Goal: Information Seeking & Learning: Learn about a topic

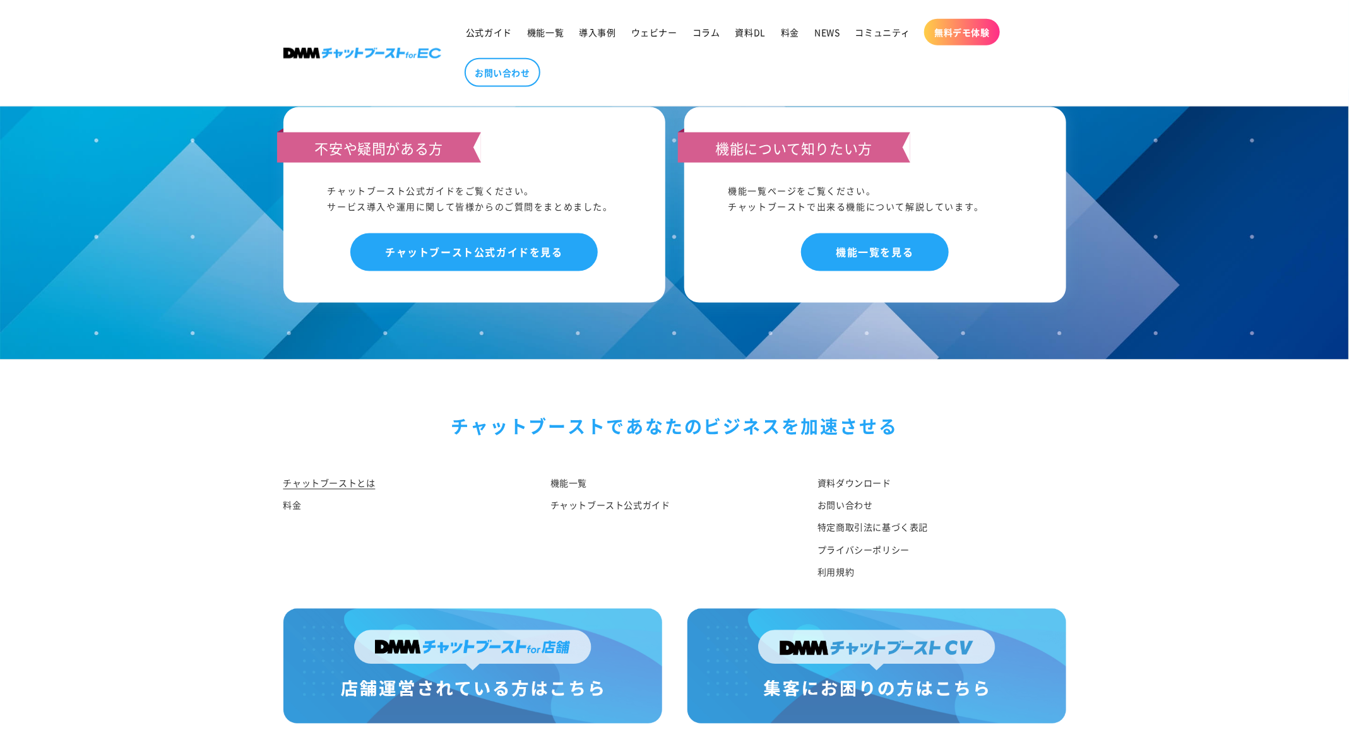
scroll to position [6338, 0]
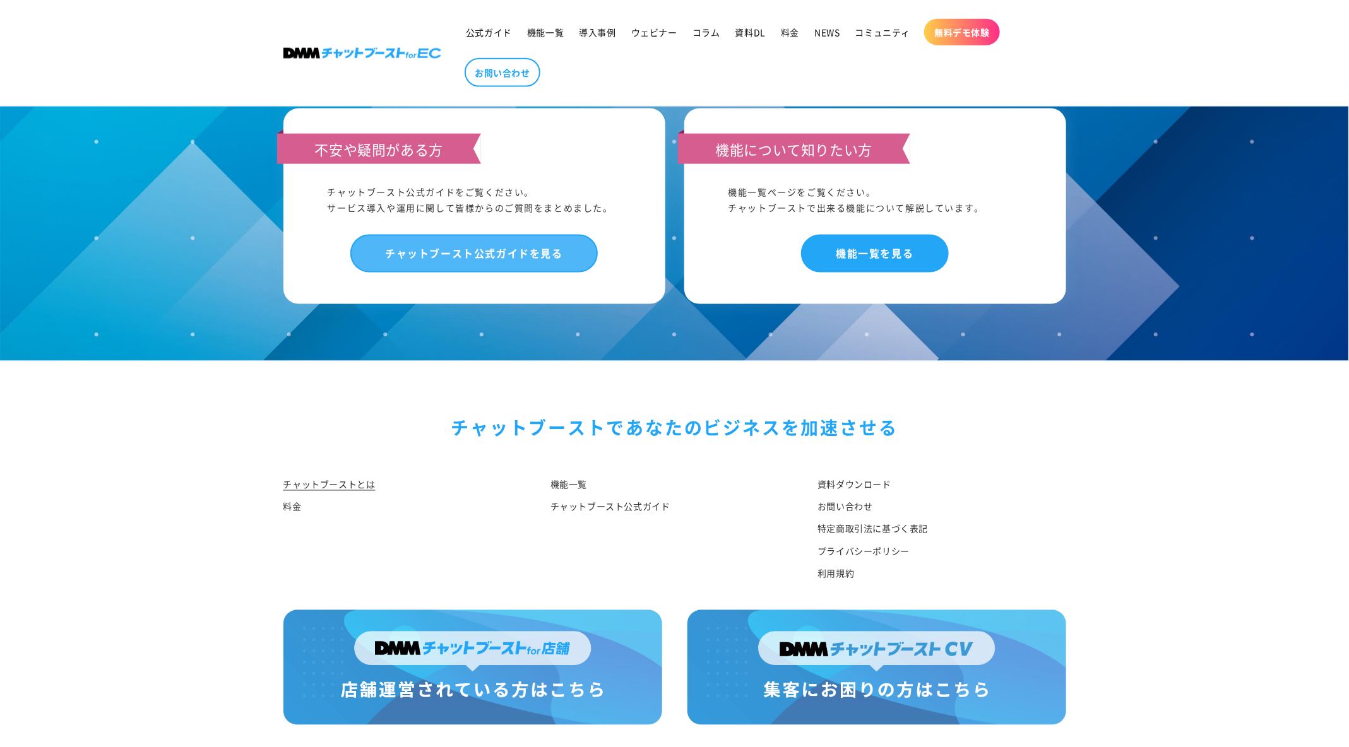
click at [505, 266] on link "チャットブースト公式ガイドを見る" at bounding box center [473, 253] width 247 height 37
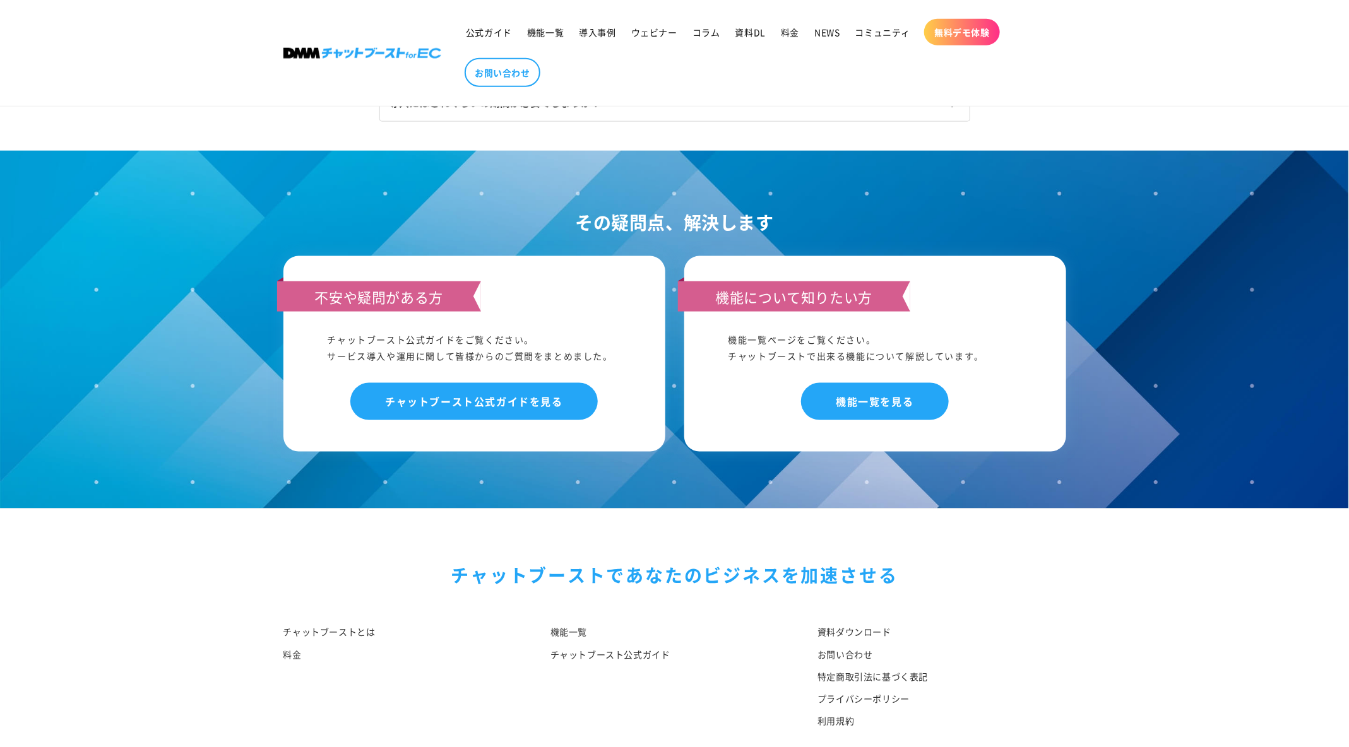
scroll to position [822, 0]
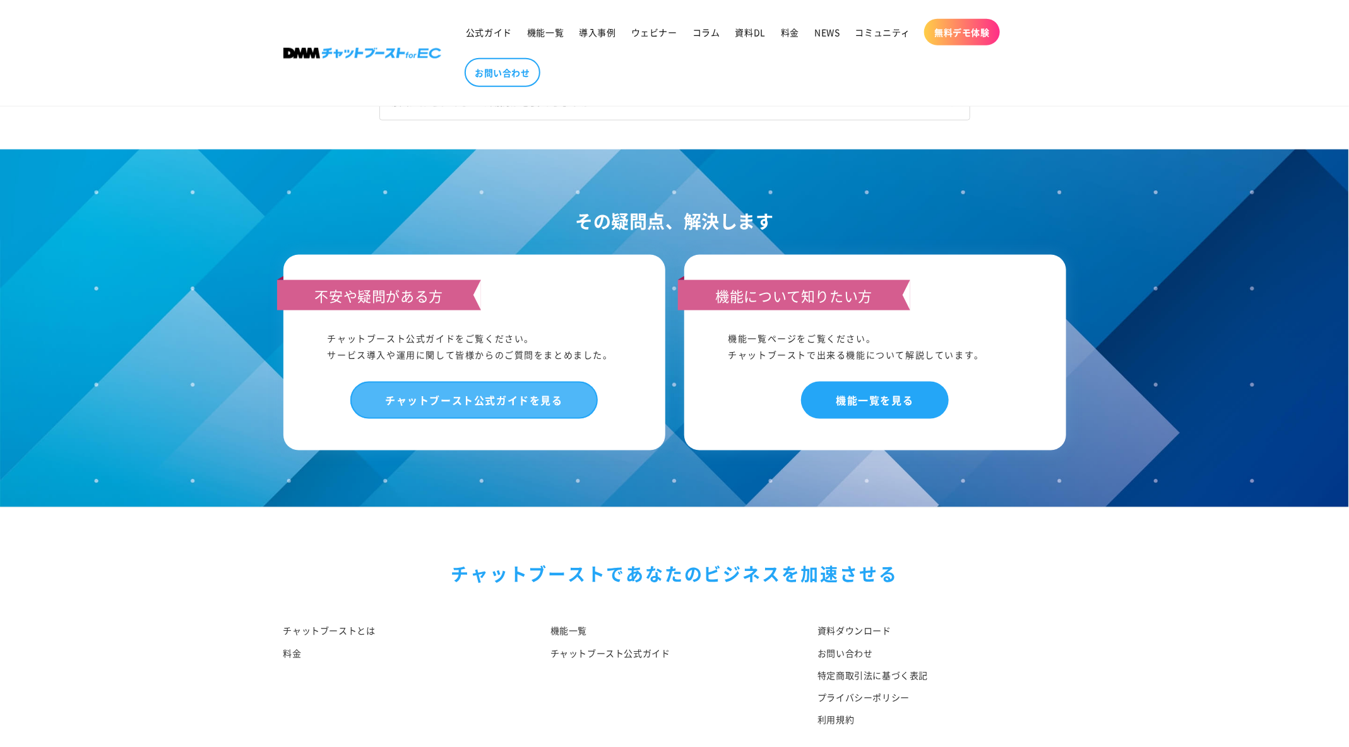
click at [496, 403] on link "チャットブースト公式ガイドを見る" at bounding box center [473, 400] width 247 height 37
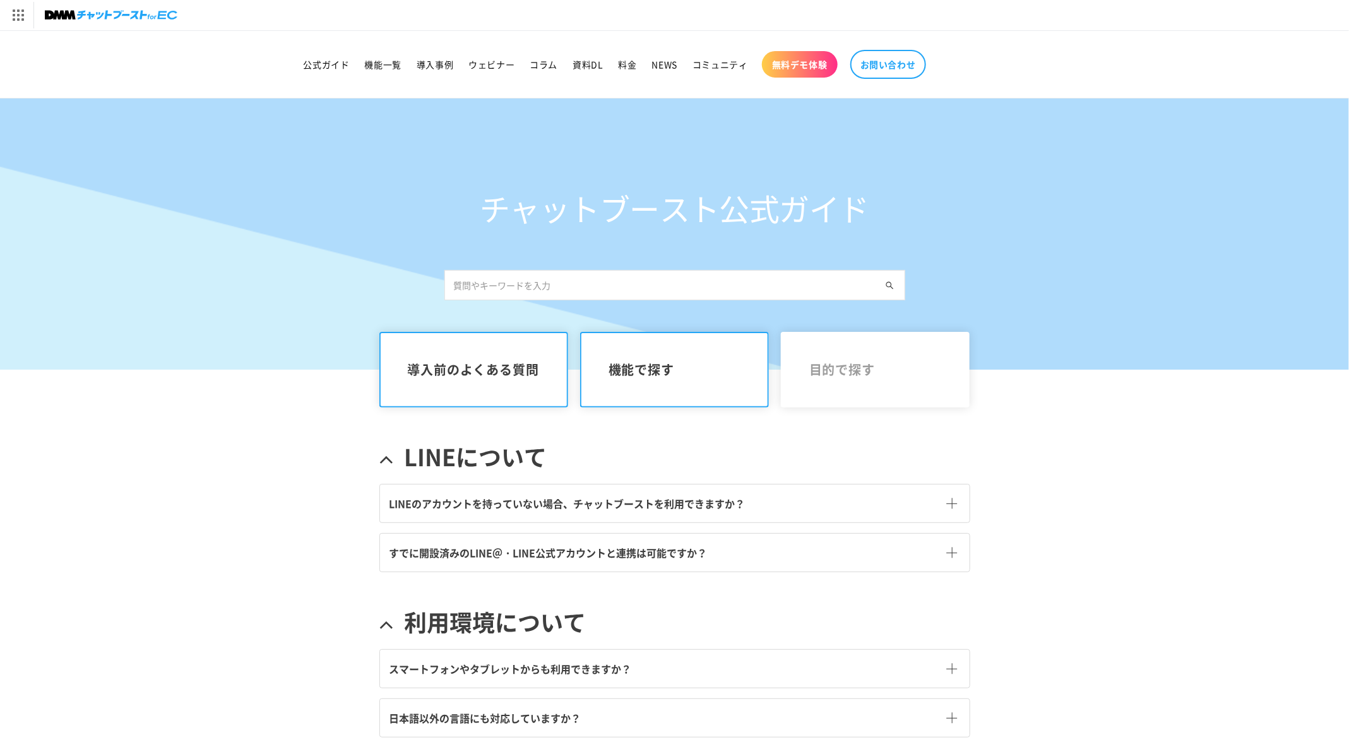
click at [651, 389] on link "機能で探す" at bounding box center [674, 370] width 189 height 76
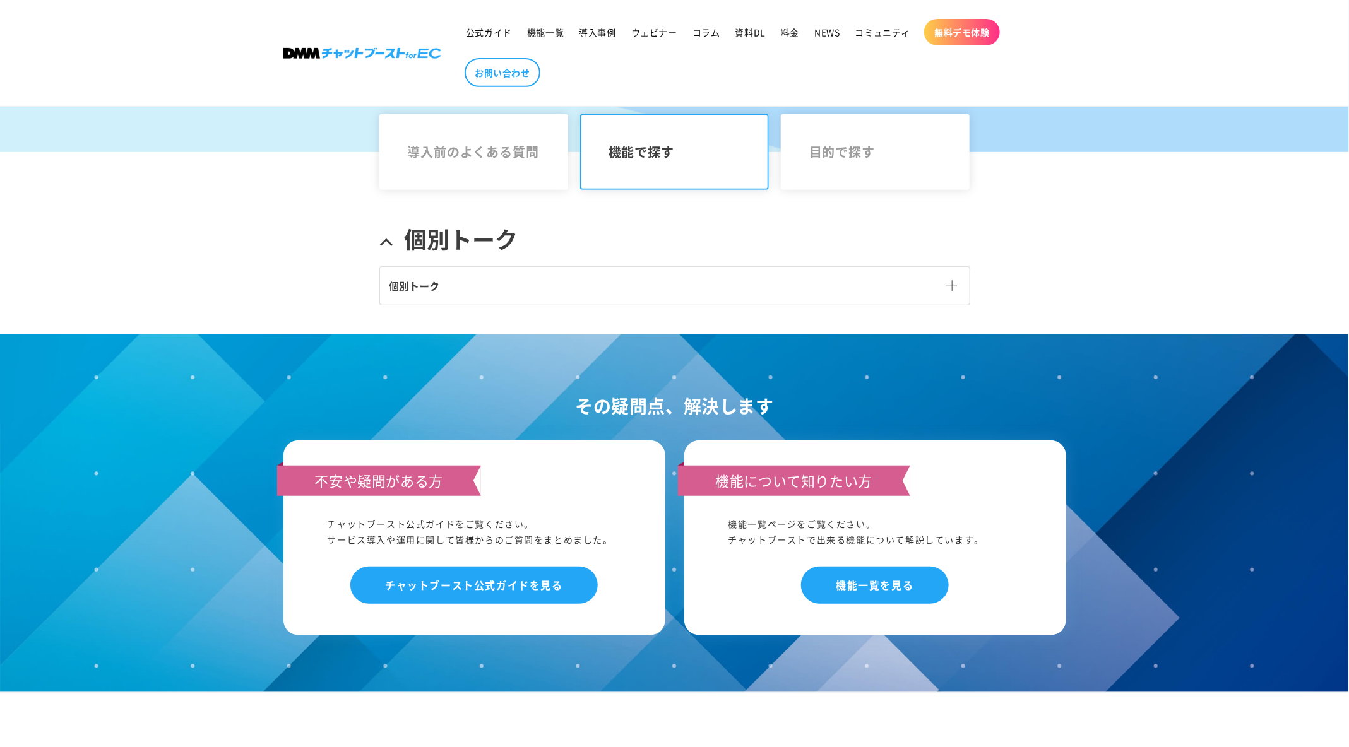
scroll to position [230, 0]
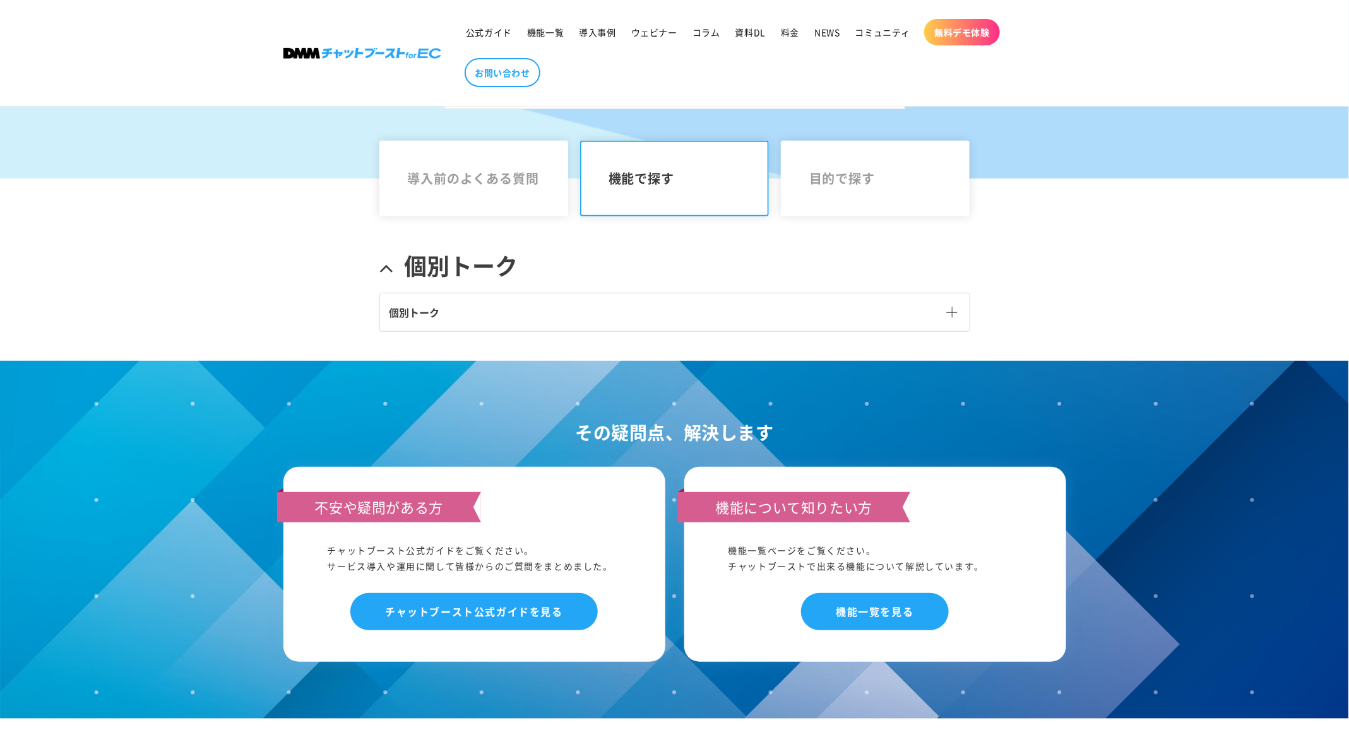
click at [659, 307] on link "個別トーク" at bounding box center [675, 313] width 590 height 38
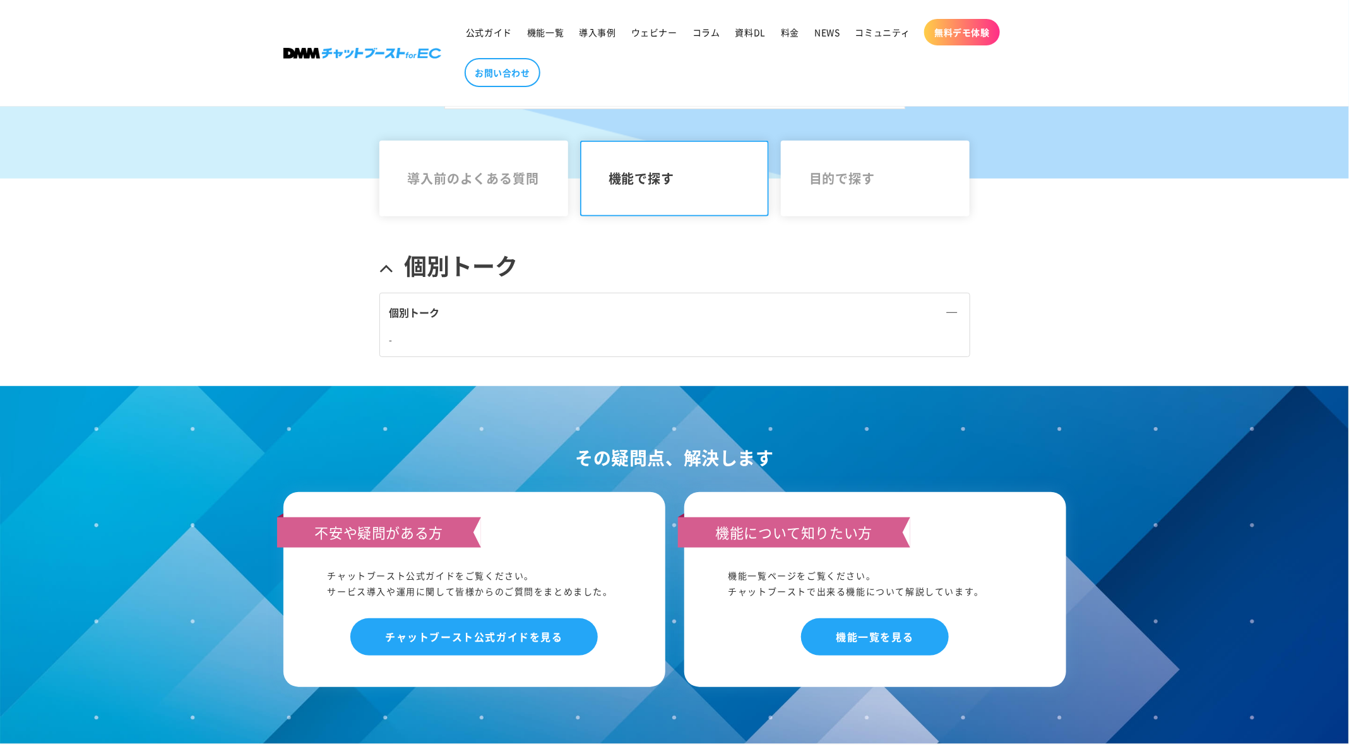
click at [947, 299] on link "個別トーク" at bounding box center [675, 313] width 590 height 38
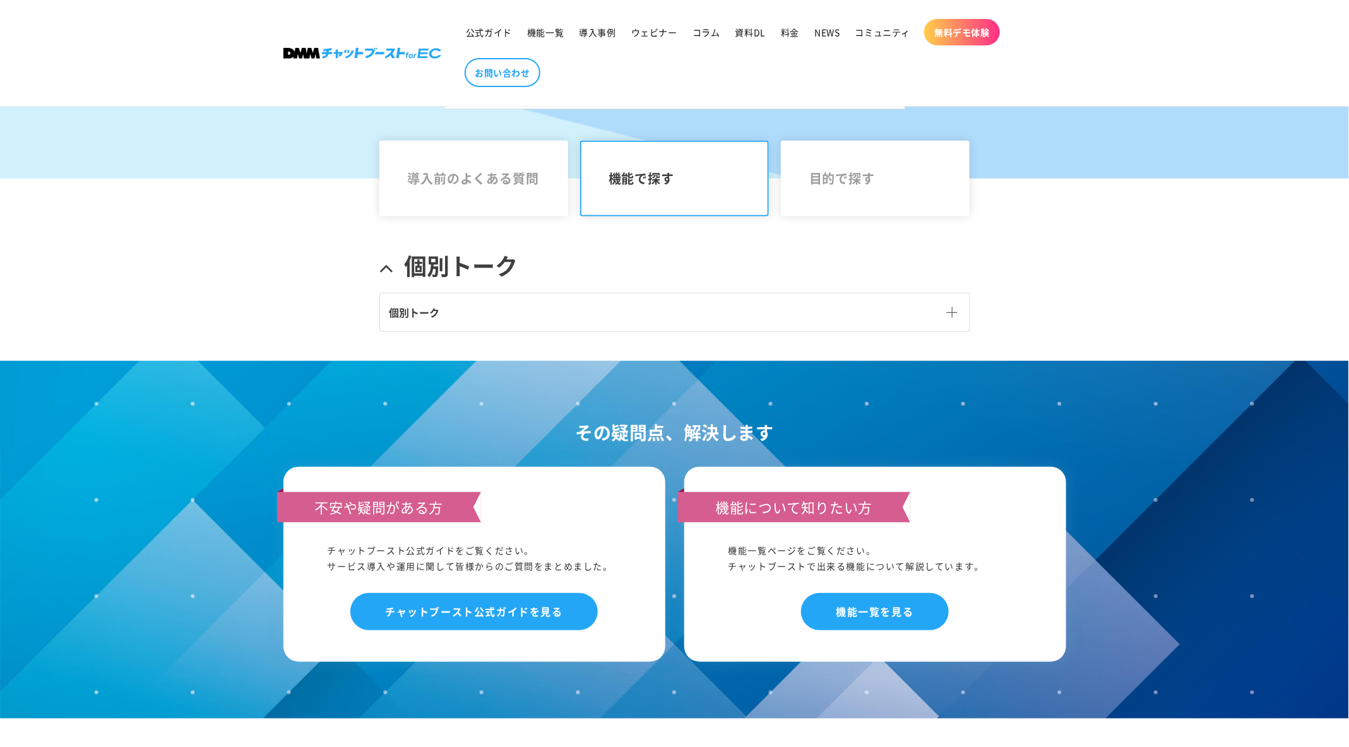
click at [950, 306] on link "個別トーク" at bounding box center [675, 313] width 590 height 38
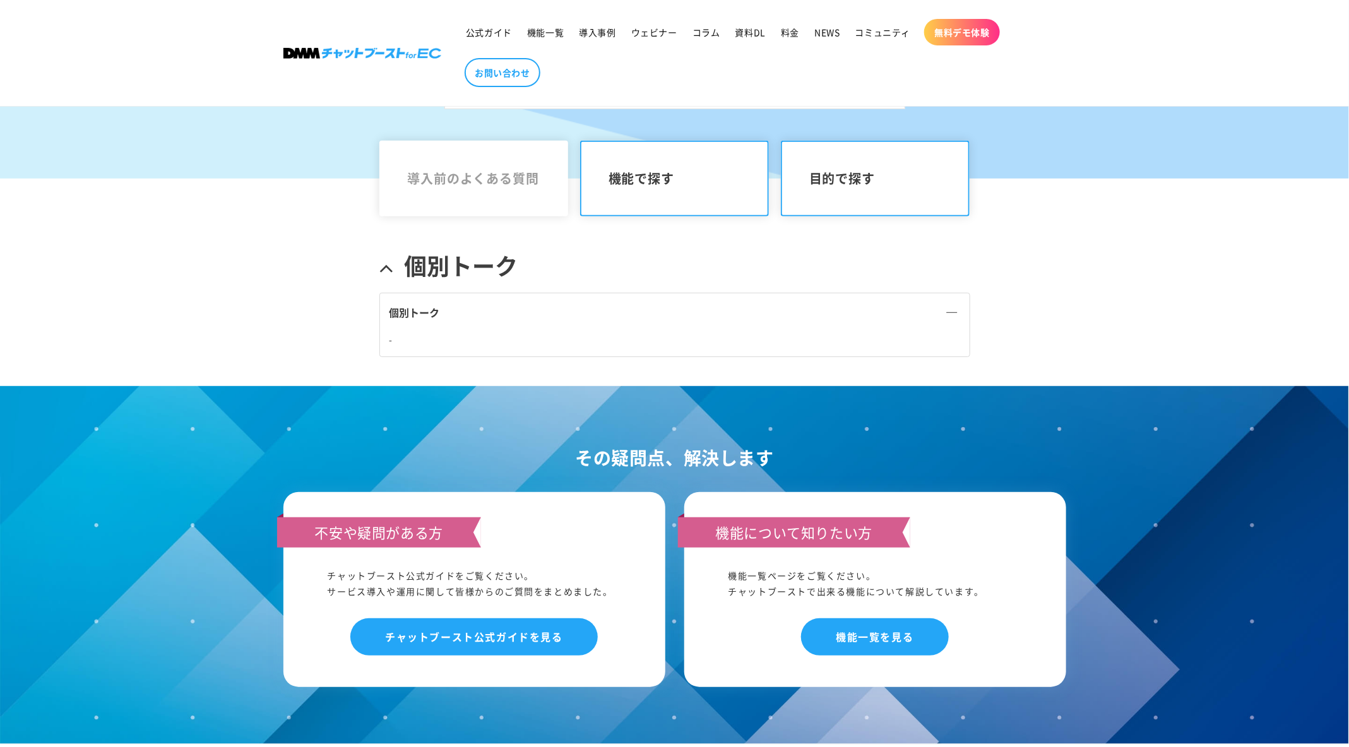
click at [870, 202] on link "目的で探す" at bounding box center [875, 179] width 189 height 76
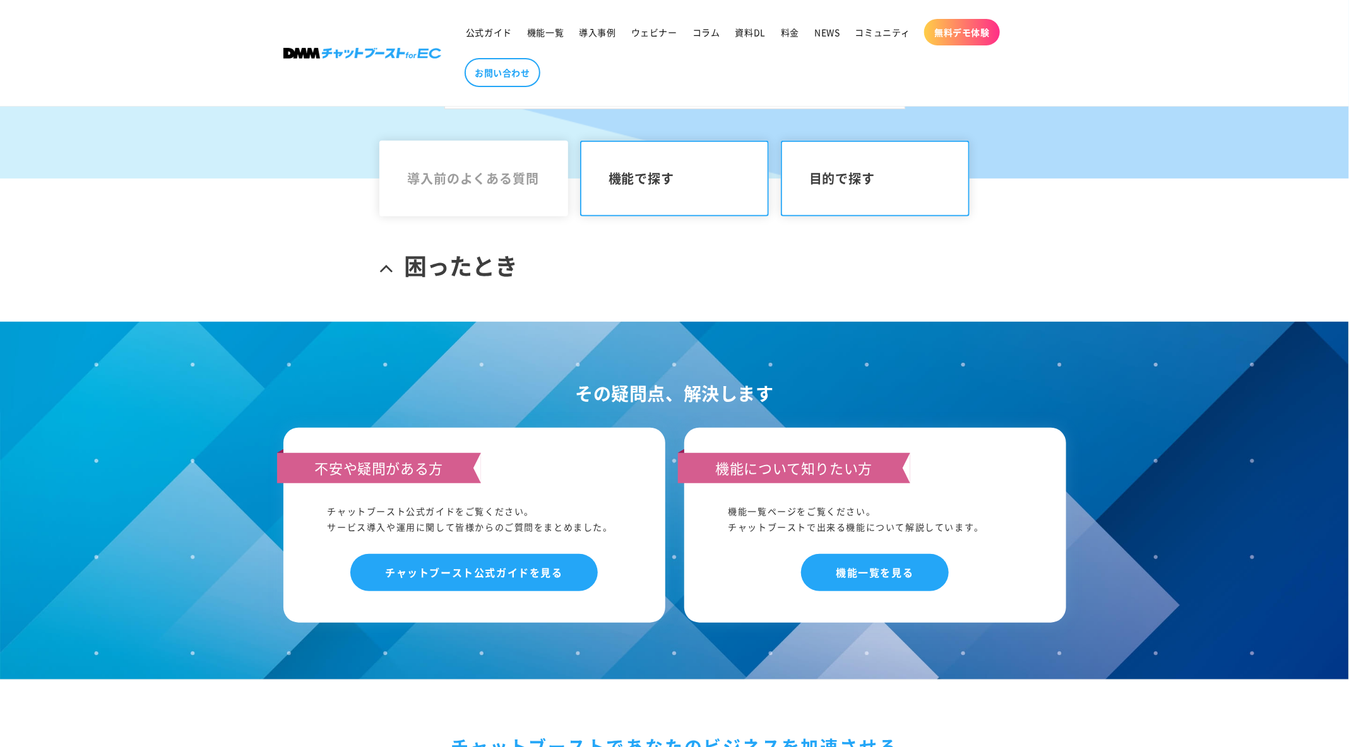
click at [704, 182] on span "機能で探す" at bounding box center [675, 178] width 133 height 15
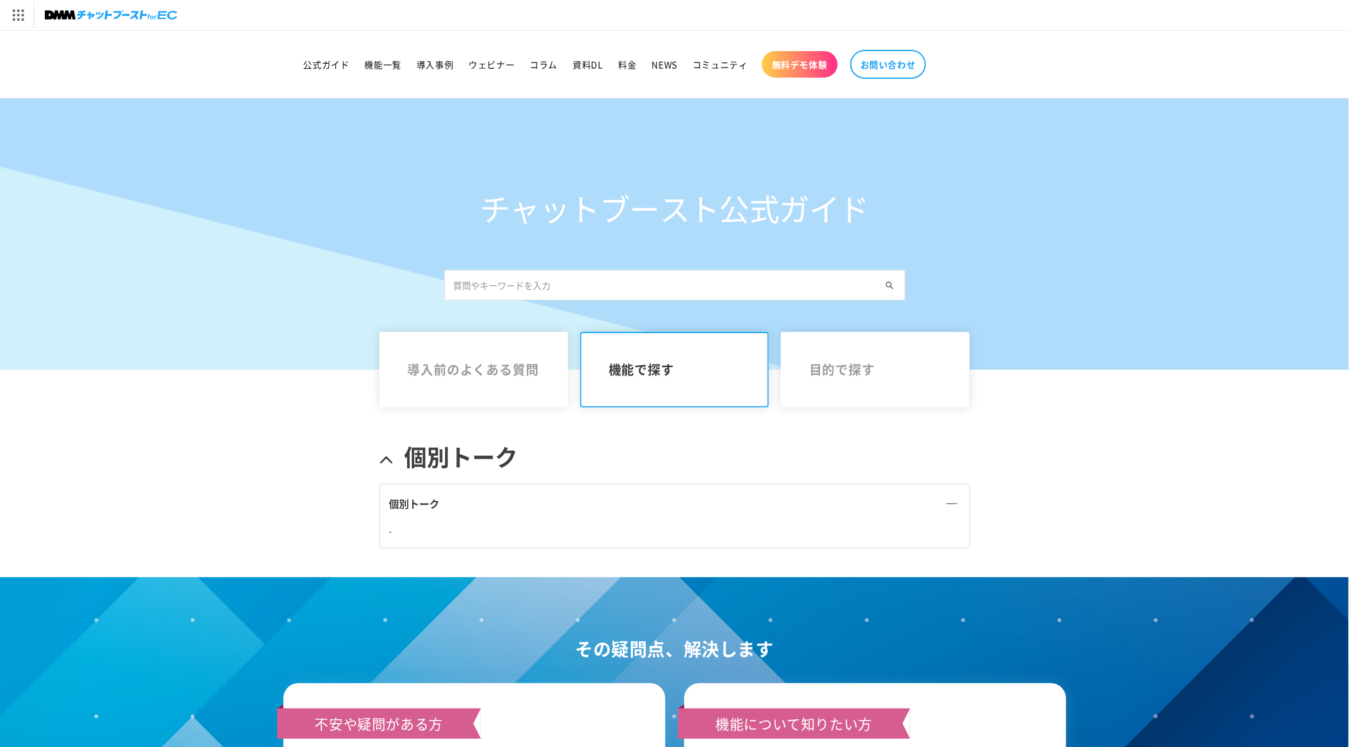
click at [140, 14] on img at bounding box center [111, 15] width 133 height 18
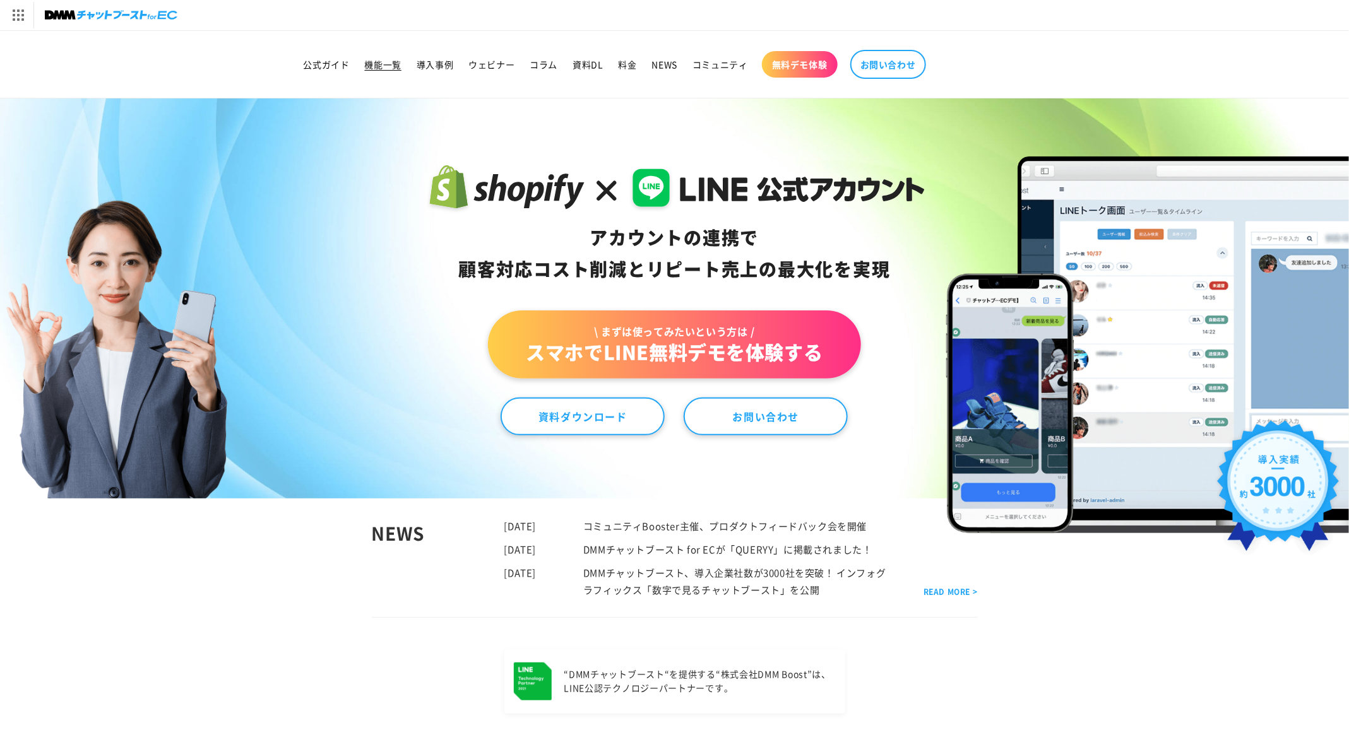
click at [378, 68] on span "機能一覧" at bounding box center [383, 64] width 37 height 11
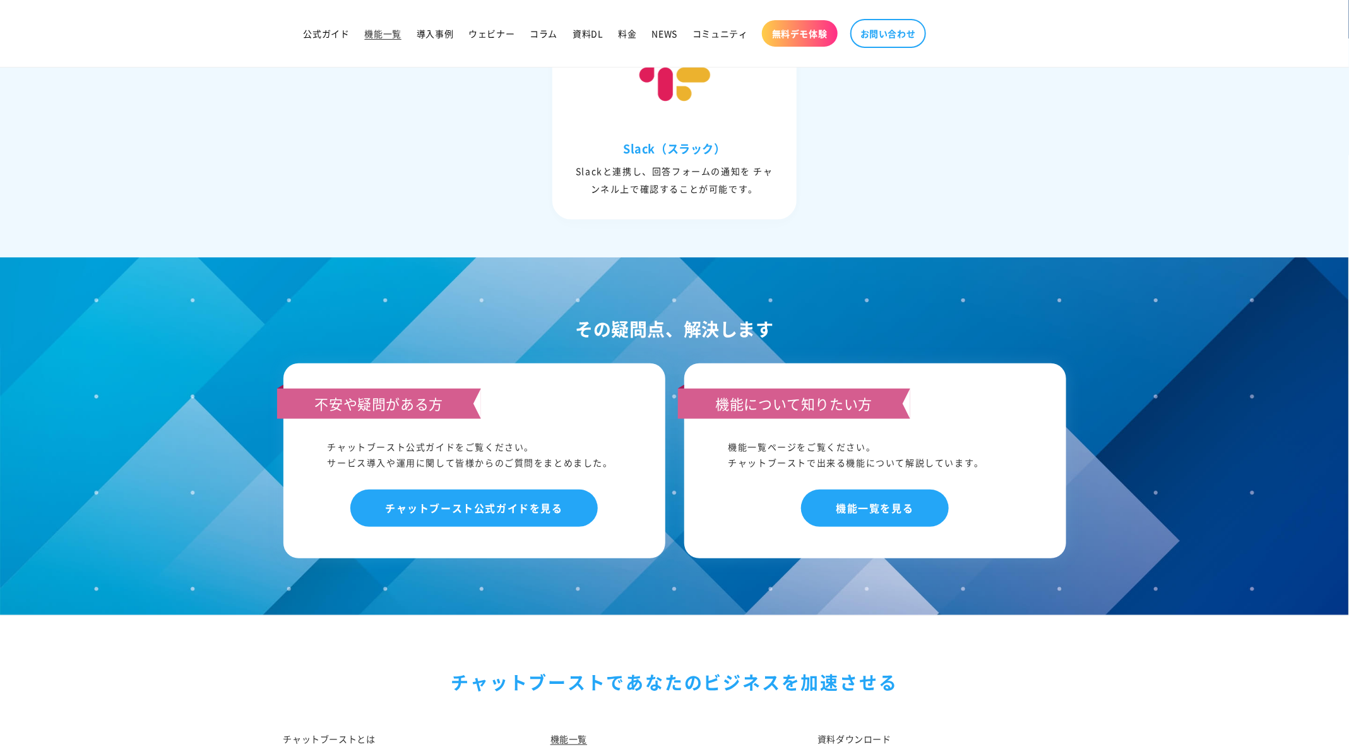
scroll to position [5927, 0]
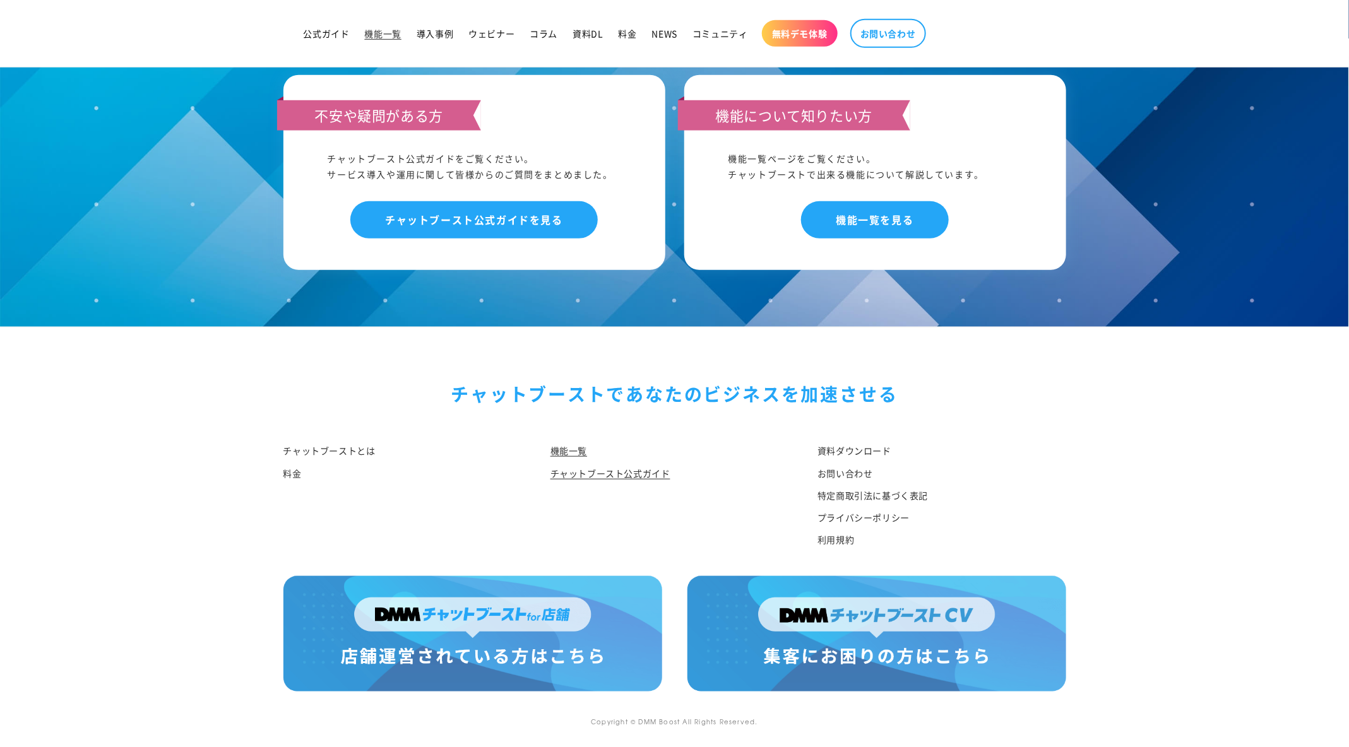
click at [609, 479] on link "チャットブースト公式ガイド" at bounding box center [610, 474] width 120 height 22
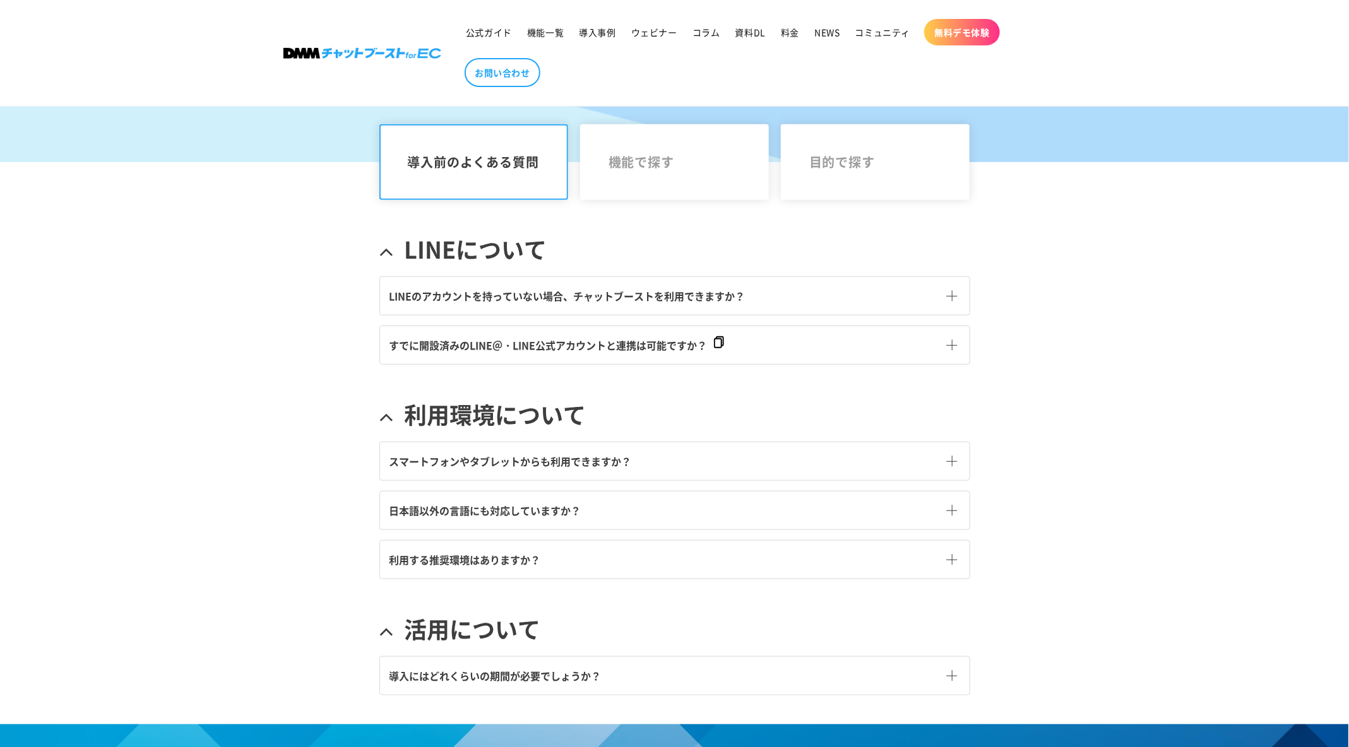
click at [621, 458] on span "スマートフォンやタブレットからも利用できますか？" at bounding box center [510, 461] width 242 height 15
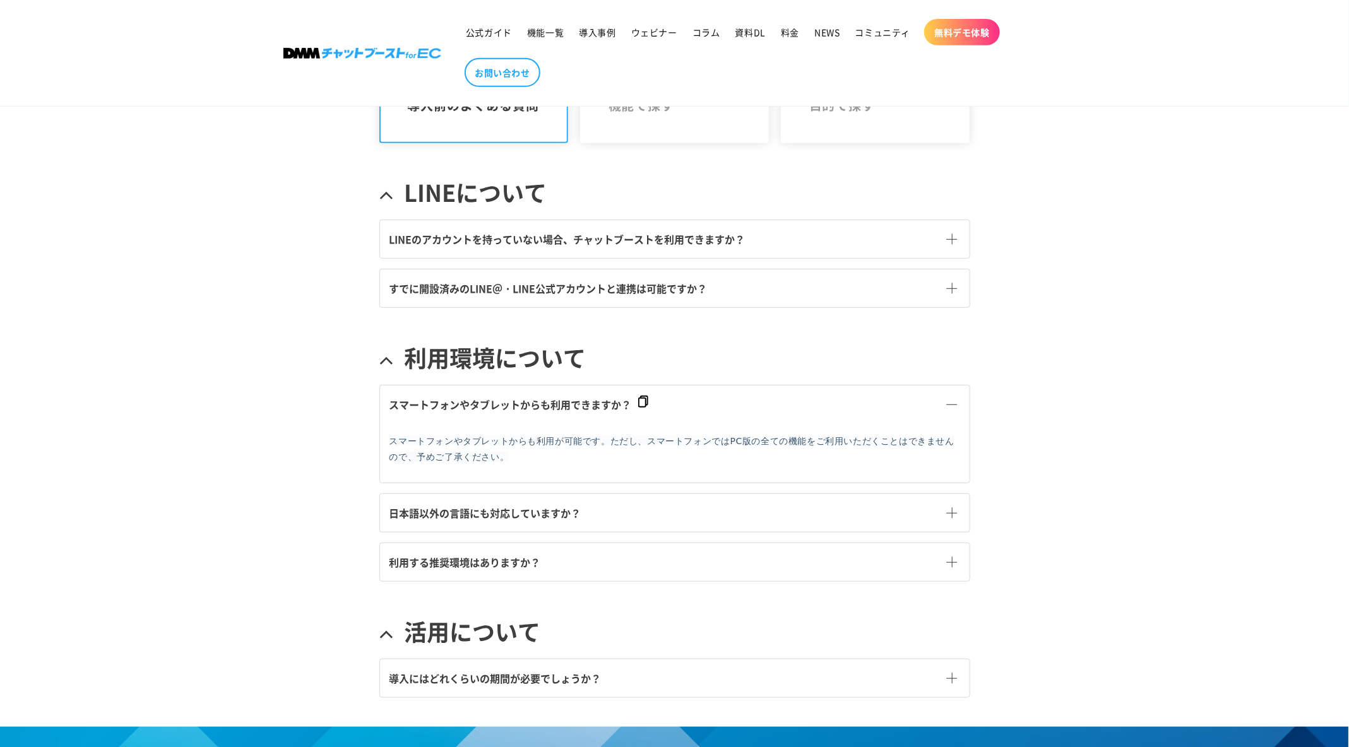
scroll to position [312, 0]
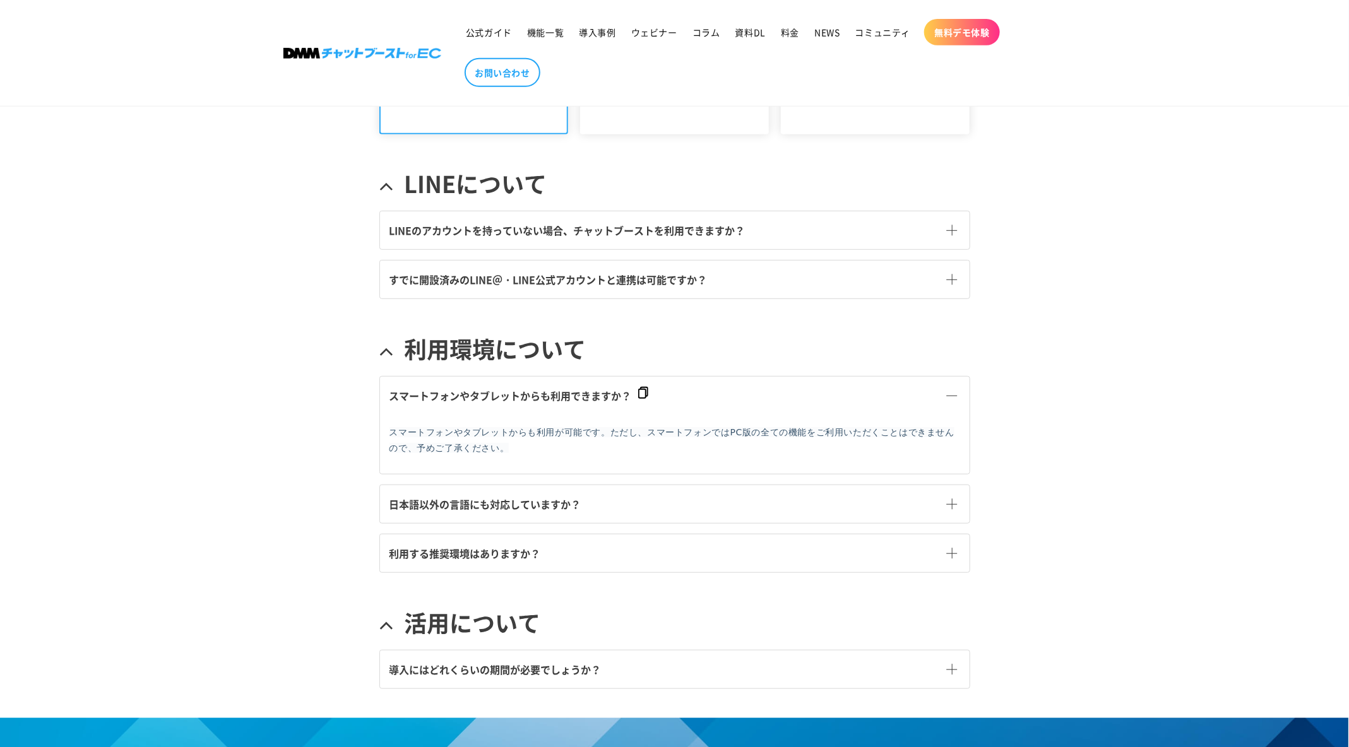
click at [615, 552] on link "利用する推奨環境はありますか？" at bounding box center [675, 554] width 590 height 38
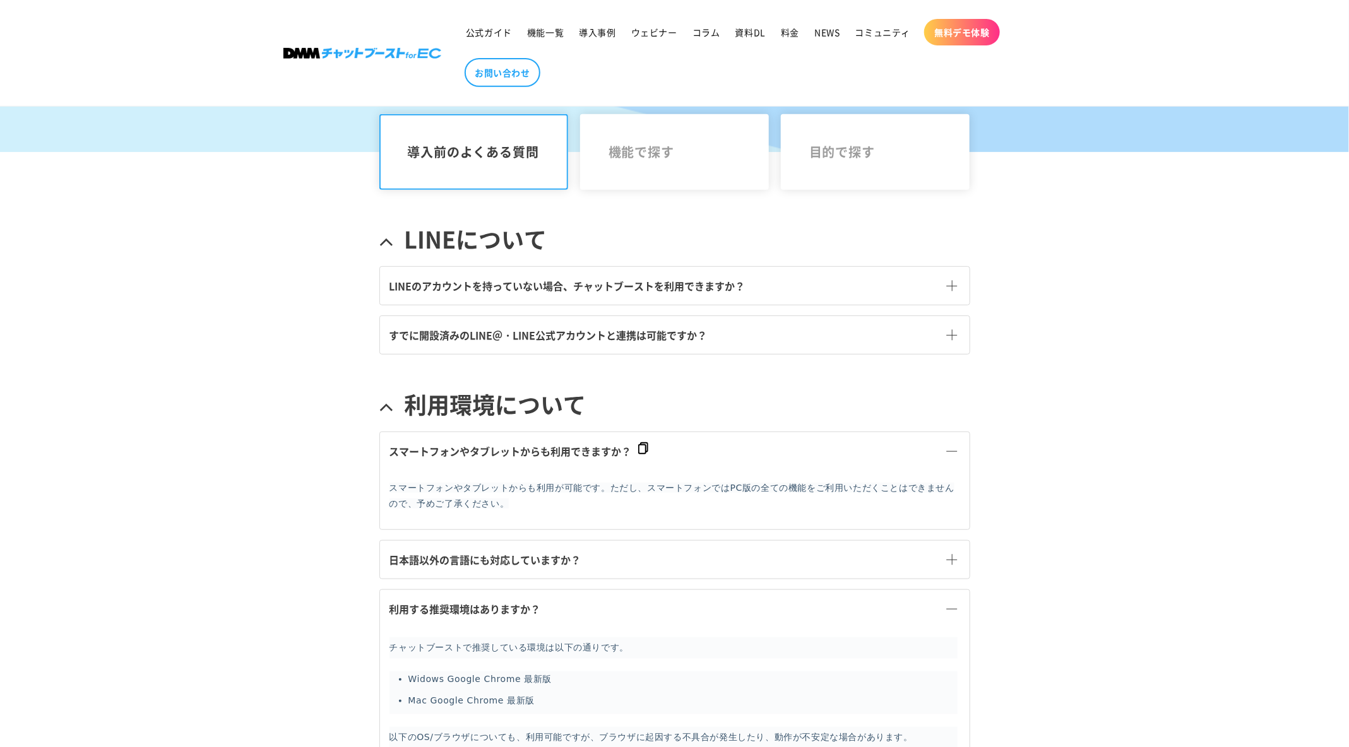
scroll to position [193, 0]
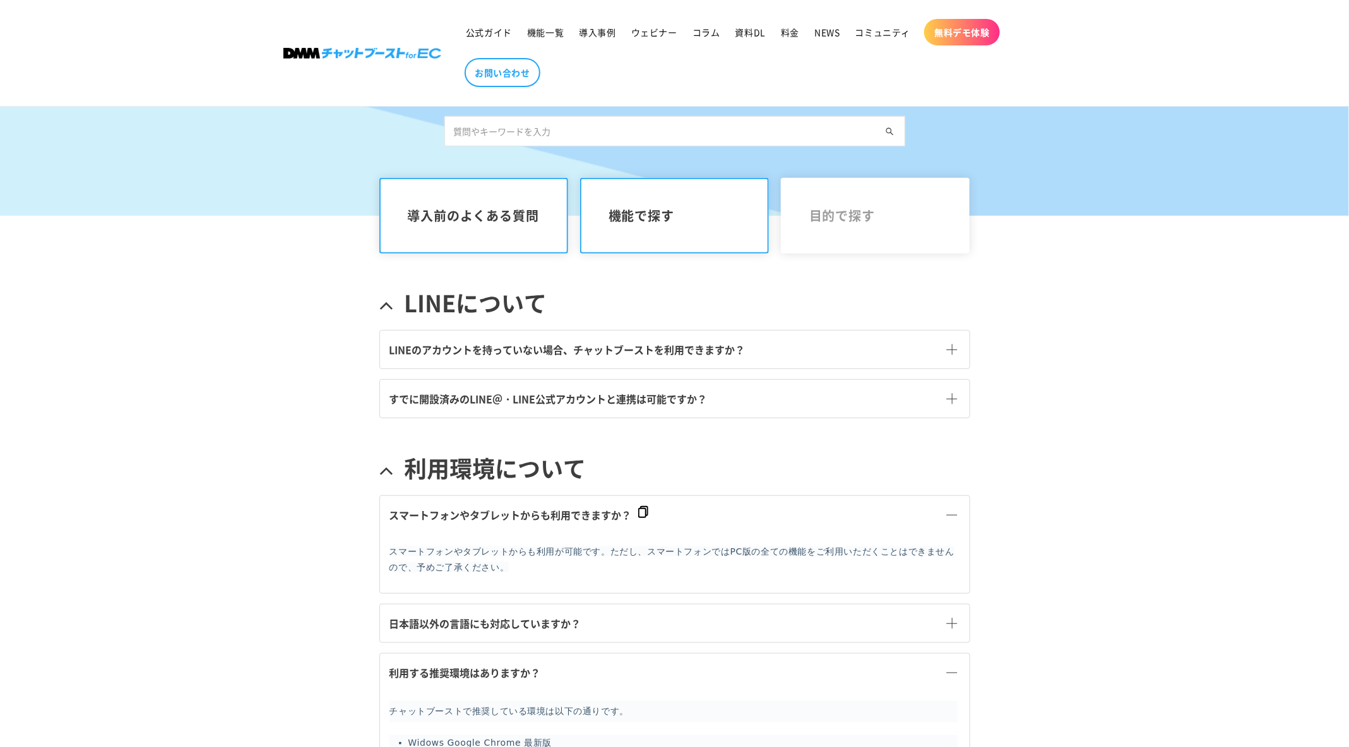
click at [664, 203] on link "機能で探す" at bounding box center [674, 216] width 189 height 76
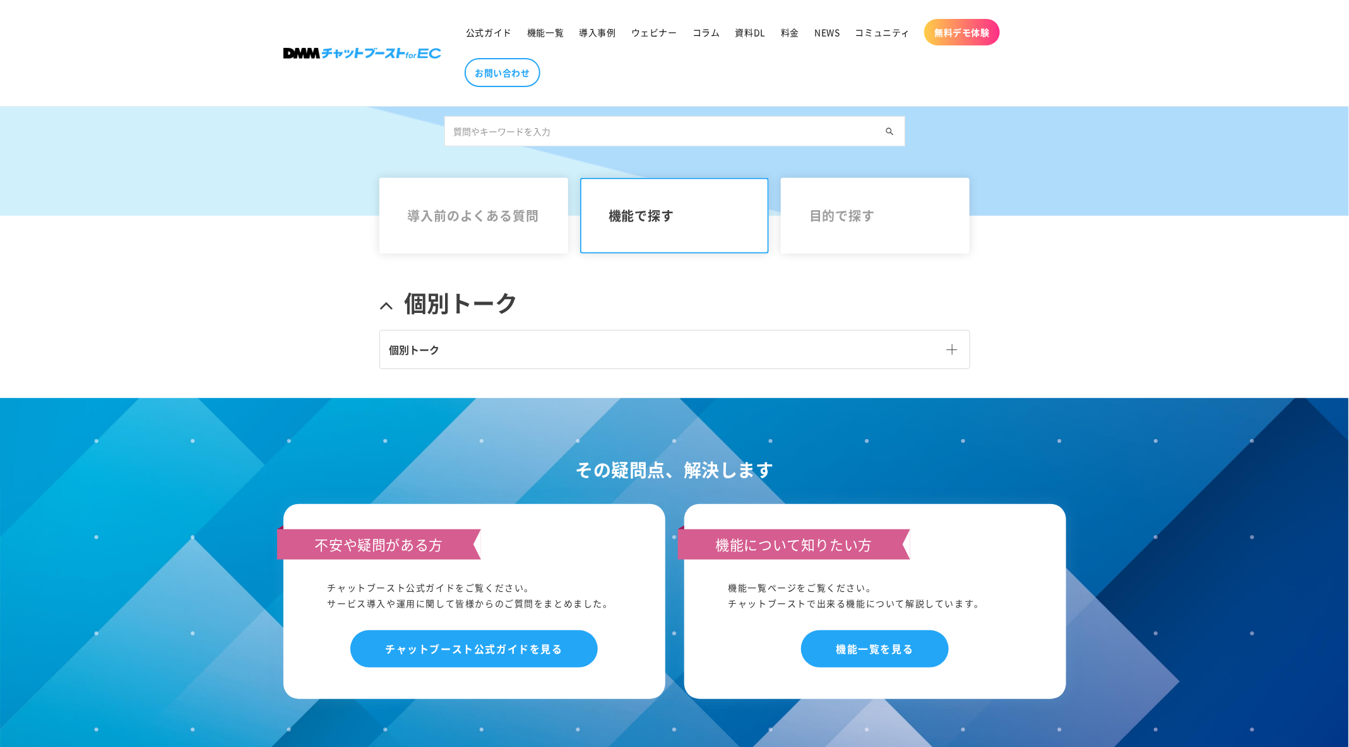
click at [569, 352] on link "個別トーク" at bounding box center [675, 350] width 590 height 38
